Goal: Feedback & Contribution: Leave review/rating

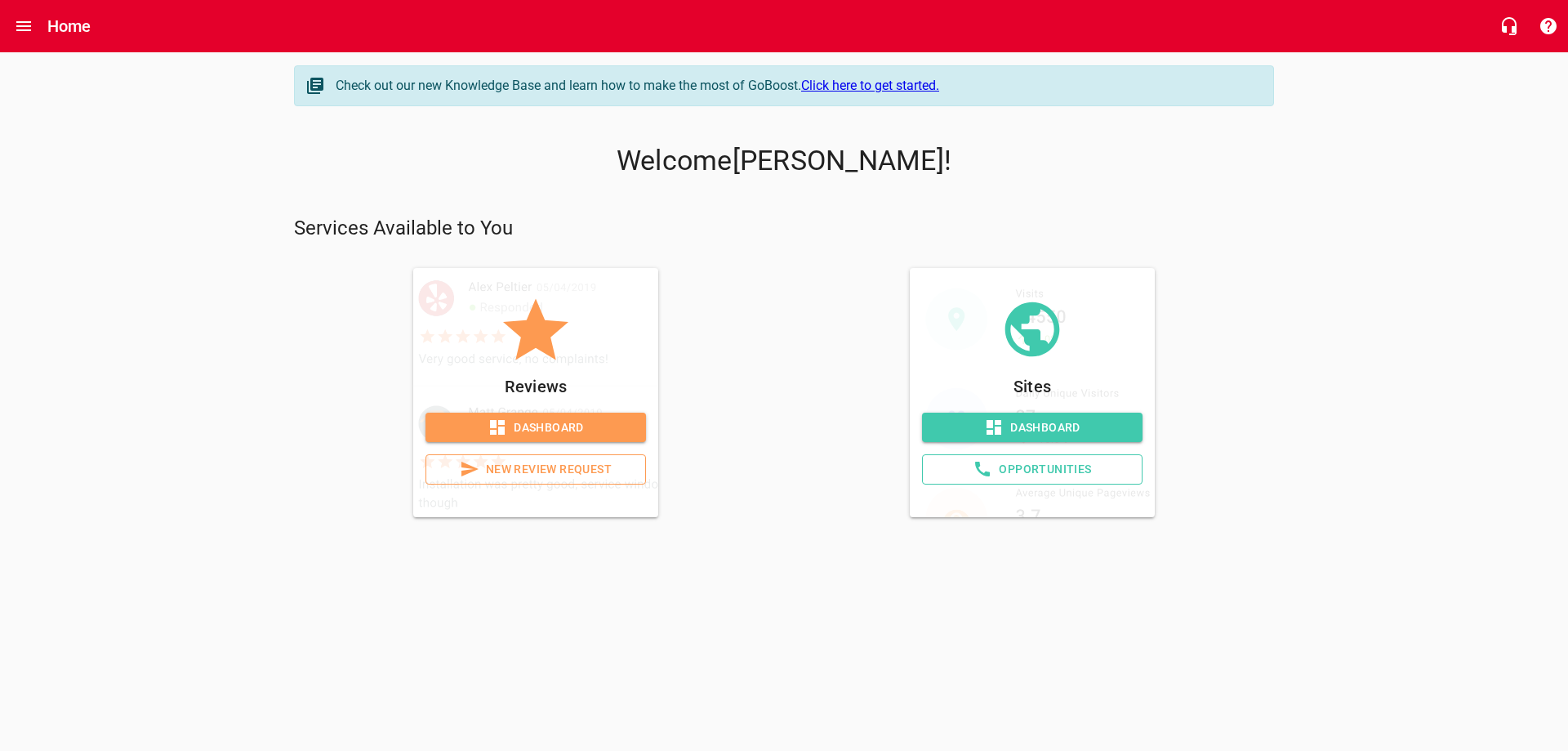
click at [530, 480] on span "New Review Request" at bounding box center [535, 469] width 193 height 21
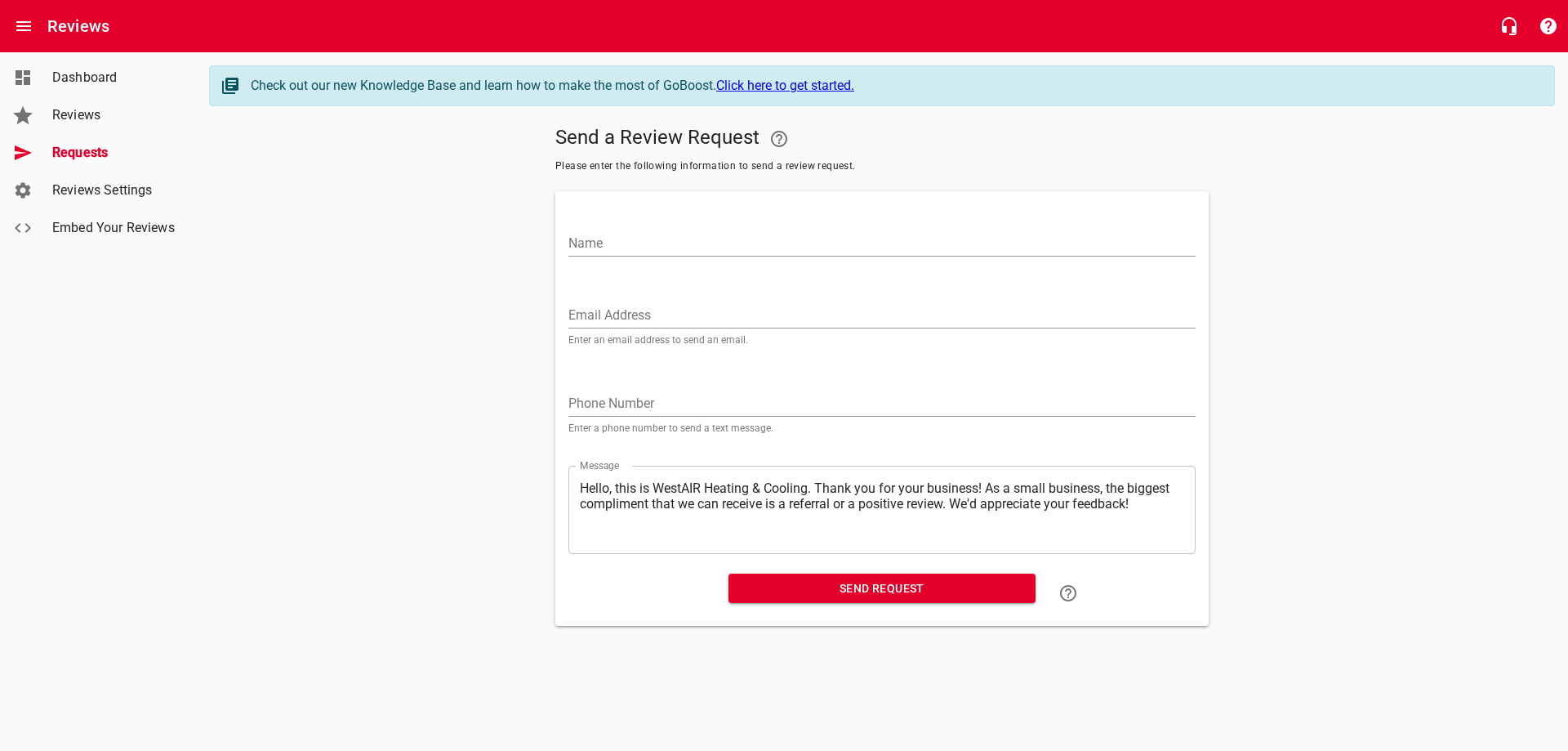
click at [625, 256] on input "Name" at bounding box center [882, 243] width 627 height 26
type input "[PERSON_NAME]"
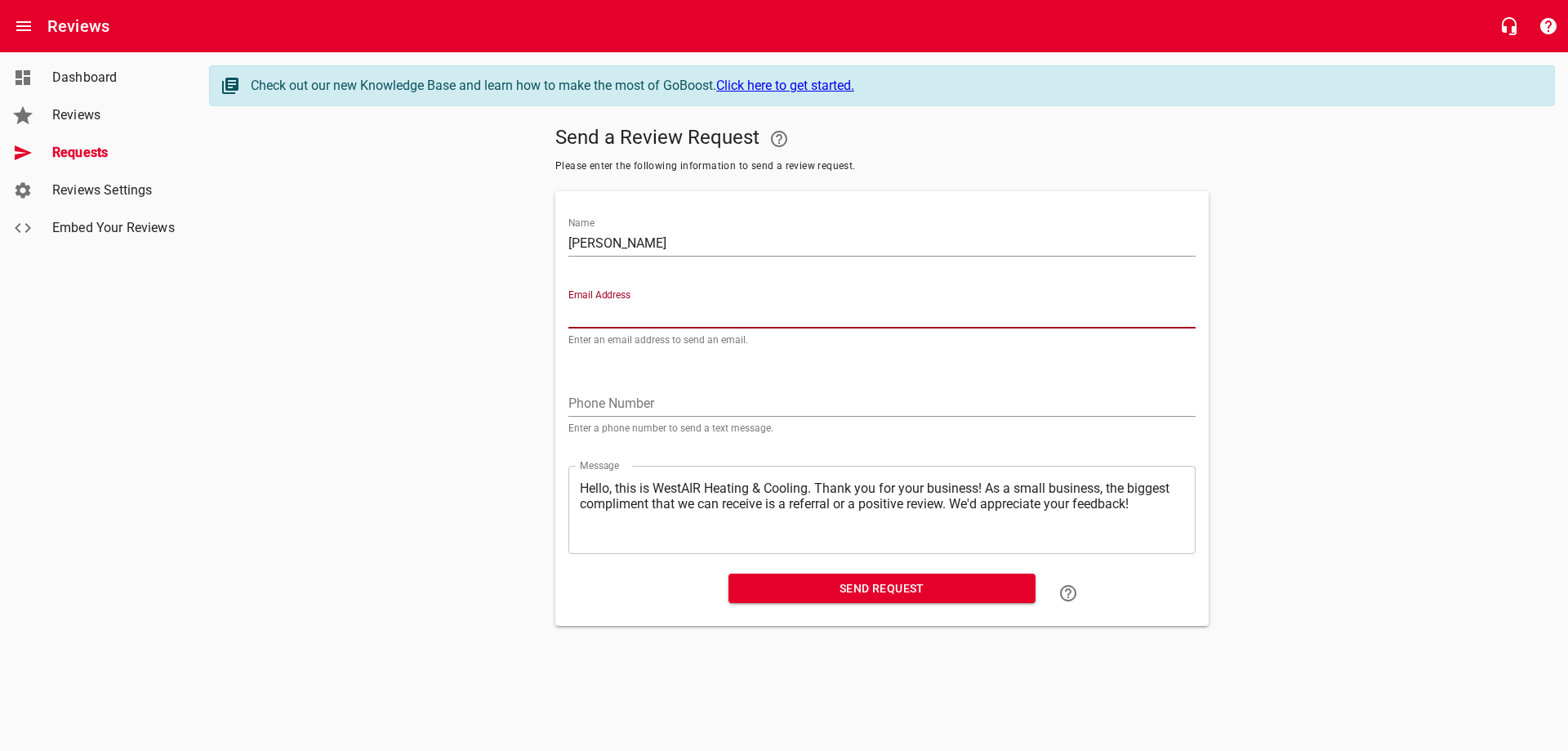
paste input "[EMAIL_ADDRESS][DOMAIN_NAME]"
type input "[EMAIL_ADDRESS][DOMAIN_NAME]"
click at [613, 416] on input "tel" at bounding box center [882, 403] width 627 height 26
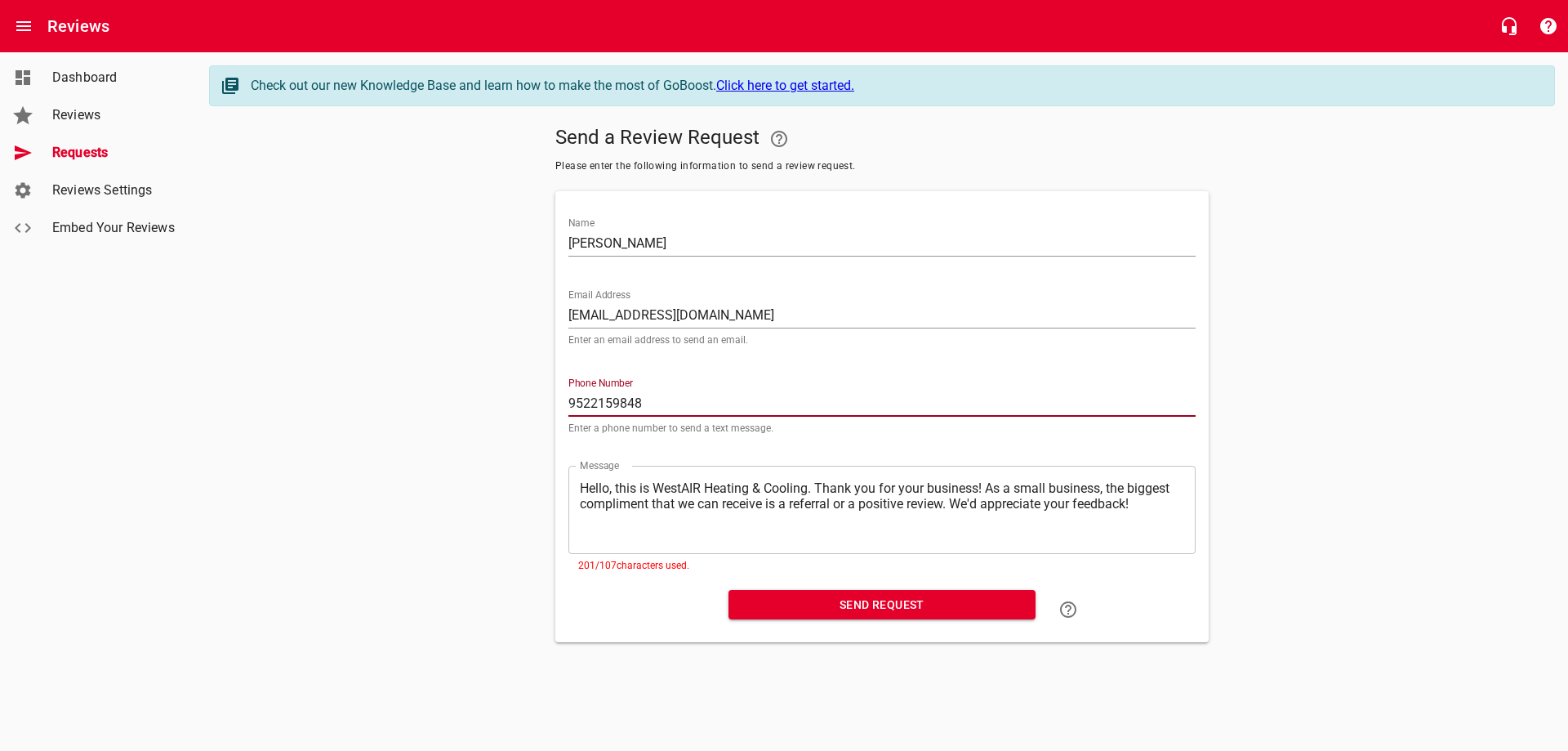
type input "9522159848"
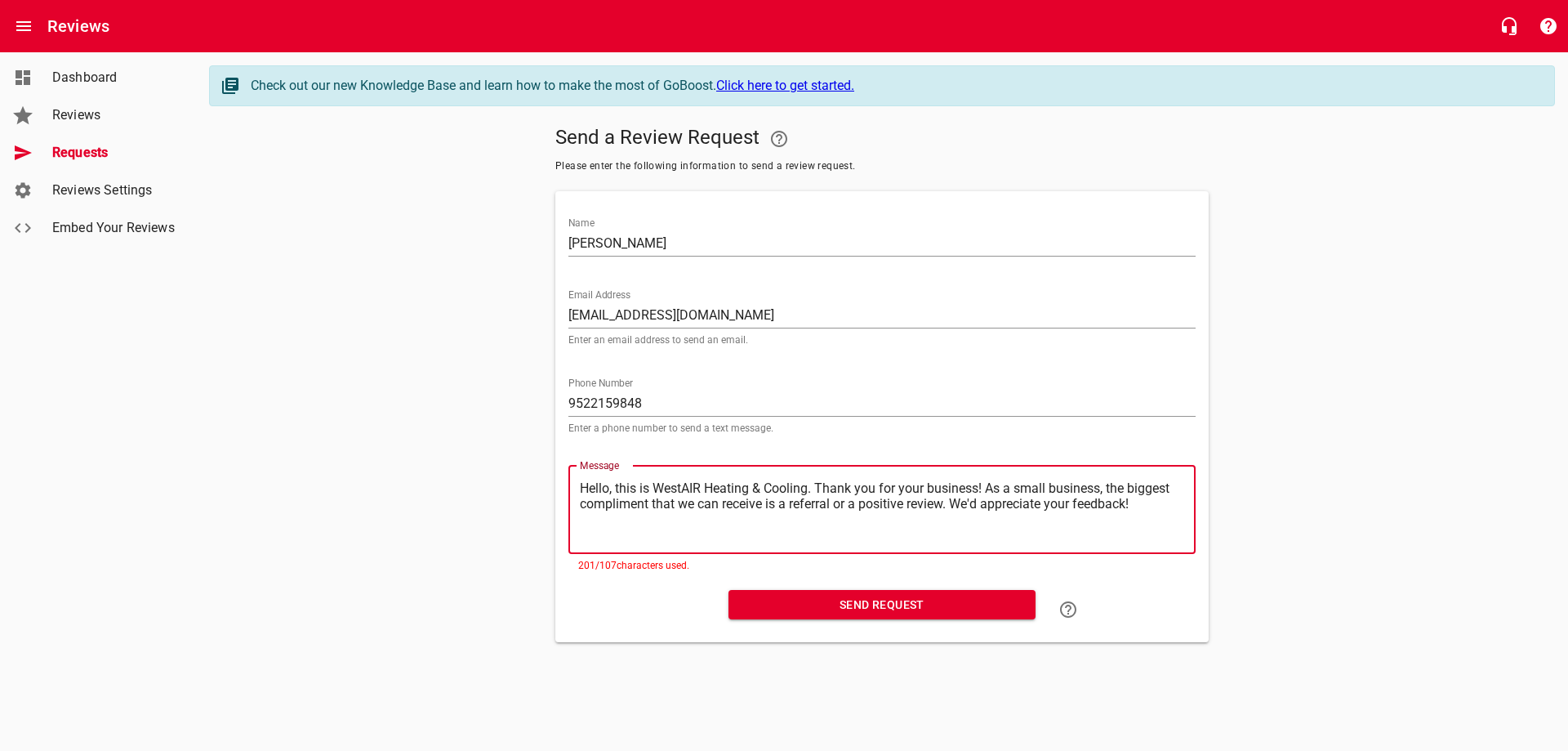
drag, startPoint x: 1089, startPoint y: 522, endPoint x: 630, endPoint y: 568, distance: 461.3
click at [630, 554] on div "​ Hello, this is WestAIR Heating & Cooling. Thank you for your business! As a s…" at bounding box center [882, 509] width 627 height 88
type textarea "Hello, this is WestAIR Heating & Cooling. Thank you for your business! We'd app…"
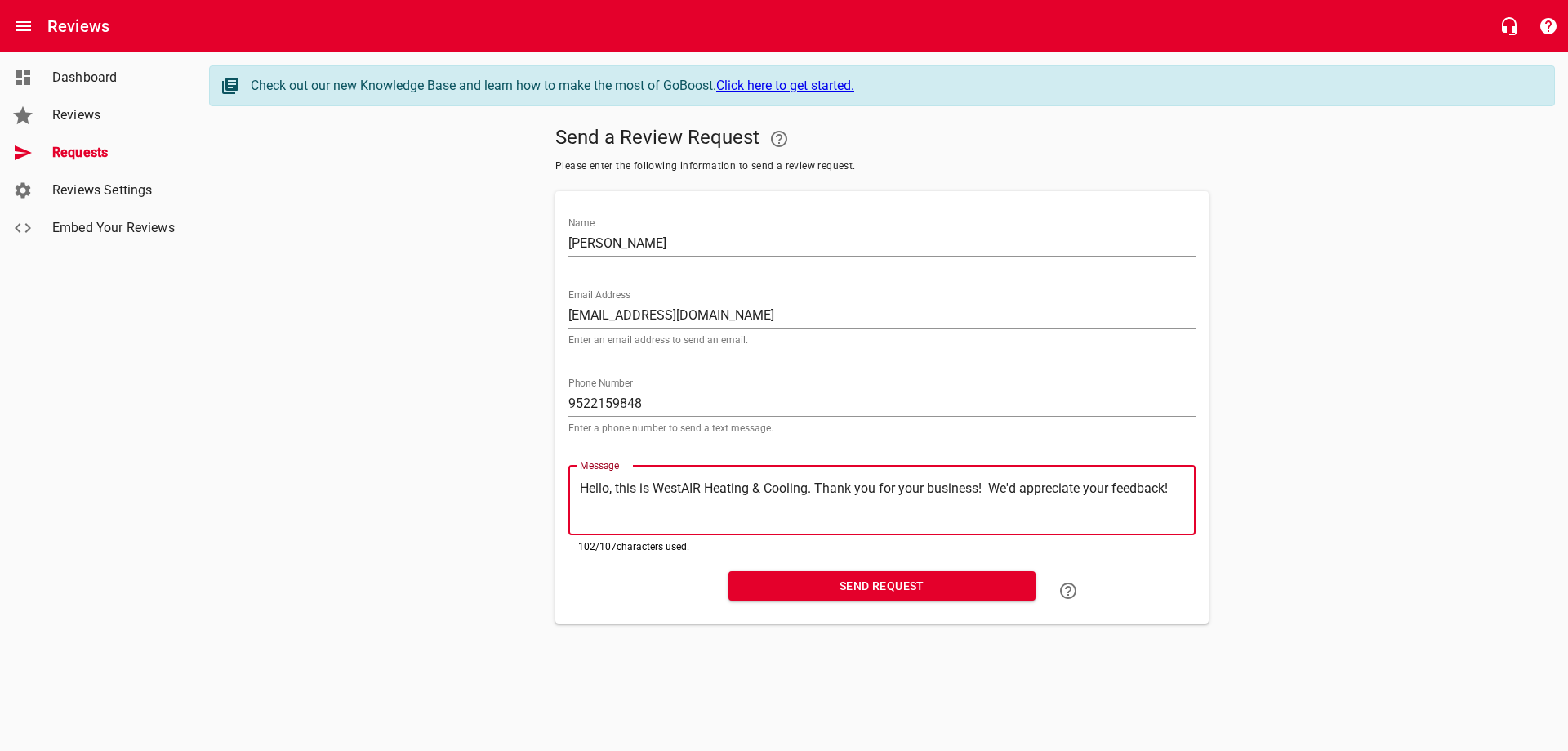
type textarea "Hello, this is WestAIR Heating & Cooling. Thank you for your business! We'd app…"
click at [926, 596] on span "Send Request" at bounding box center [882, 586] width 281 height 21
